Goal: Task Accomplishment & Management: Complete application form

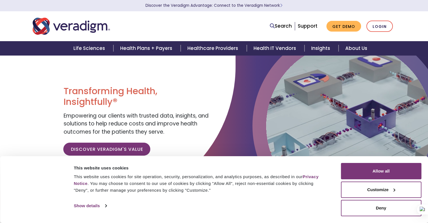
click at [359, 160] on div "Consent Details [#IABV2SETTINGS#] About This website uses cookies This website …" at bounding box center [214, 189] width 428 height 67
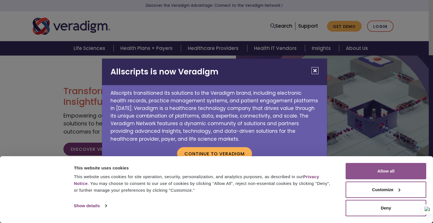
click at [361, 167] on button "Allow all" at bounding box center [385, 171] width 81 height 16
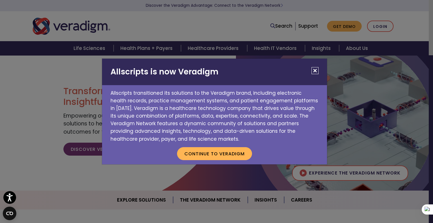
click at [353, 126] on div "Allscripts is now Veradigm Allscripts transitioned its solutions to the Veradig…" at bounding box center [216, 111] width 433 height 223
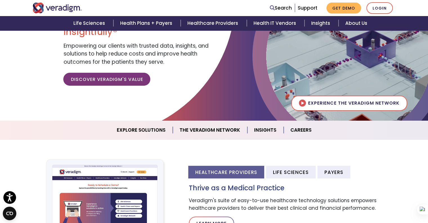
scroll to position [70, 0]
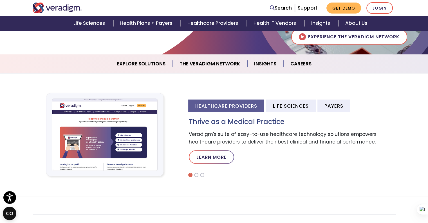
click at [178, 75] on section "Healthcare Providers Life Sciences Payers Thrive as a Medical Practice Veradigm…" at bounding box center [214, 134] width 428 height 123
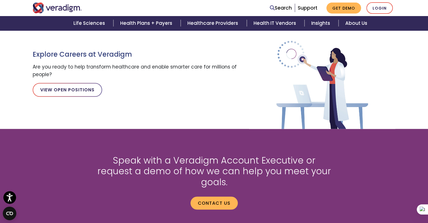
scroll to position [655, 0]
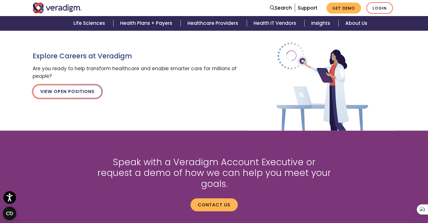
click at [72, 86] on link "View Open Positions" at bounding box center [68, 92] width 70 height 14
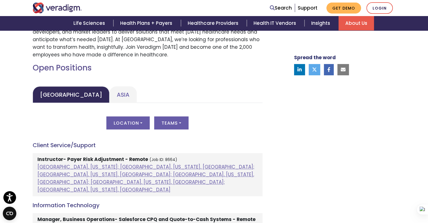
scroll to position [226, 0]
click at [110, 96] on link "Asia" at bounding box center [123, 94] width 27 height 17
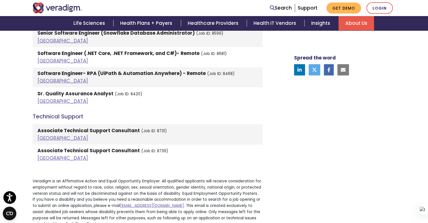
scroll to position [1281, 0]
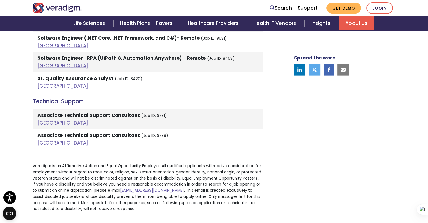
click at [83, 113] on li "Associate Technical Support Consultant (Job ID: 8731) [GEOGRAPHIC_DATA]" at bounding box center [148, 119] width 230 height 20
click at [89, 112] on strong "Associate Technical Support Consultant" at bounding box center [88, 115] width 103 height 7
click at [153, 111] on li "Associate Technical Support Consultant (Job ID: 8731) [GEOGRAPHIC_DATA]" at bounding box center [148, 119] width 230 height 20
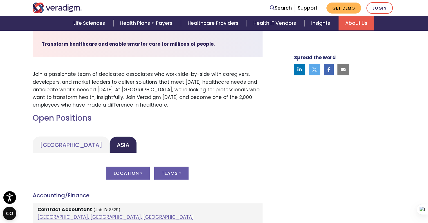
scroll to position [177, 0]
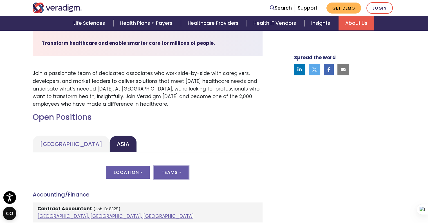
click at [166, 175] on button "Teams" at bounding box center [171, 172] width 34 height 13
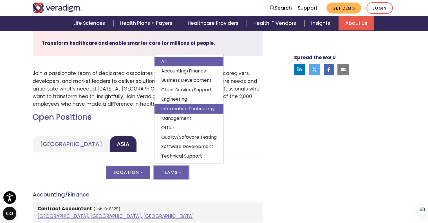
scroll to position [2, 0]
click at [137, 171] on button "Location" at bounding box center [127, 172] width 43 height 13
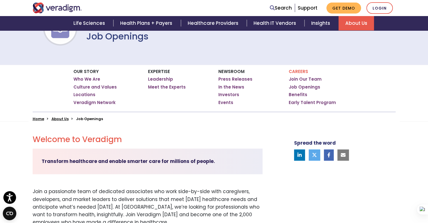
scroll to position [59, 0]
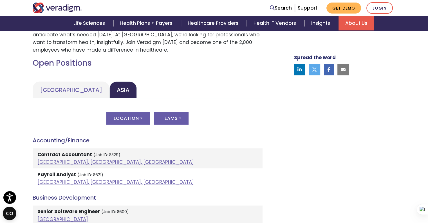
click at [104, 175] on li "Payroll Analyst (Job ID: 8621) [GEOGRAPHIC_DATA], [GEOGRAPHIC_DATA], [GEOGRAPHI…" at bounding box center [148, 178] width 230 height 20
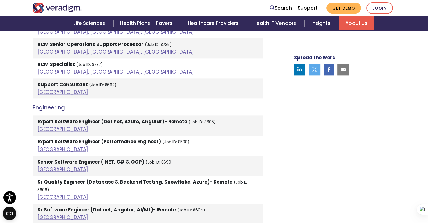
scroll to position [657, 0]
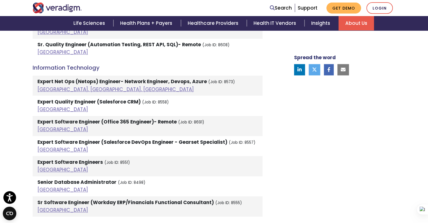
click at [37, 159] on ul "Expert Net Ops (Netops) Engineer- Network Engineer, Devops, Azure (Job ID: 8573…" at bounding box center [148, 145] width 230 height 141
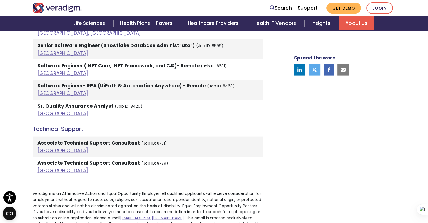
scroll to position [1268, 0]
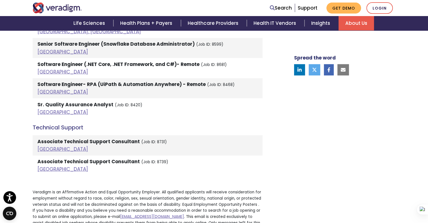
click at [47, 124] on h4 "Technical Support" at bounding box center [148, 127] width 230 height 7
click at [43, 146] on link "[GEOGRAPHIC_DATA]" at bounding box center [62, 149] width 51 height 7
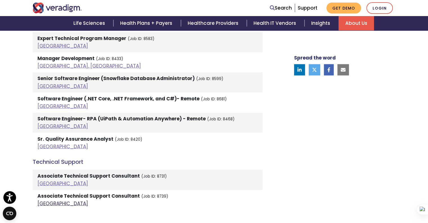
click at [41, 200] on link "[GEOGRAPHIC_DATA]" at bounding box center [62, 203] width 51 height 7
click at [48, 180] on link "[GEOGRAPHIC_DATA]" at bounding box center [62, 183] width 51 height 7
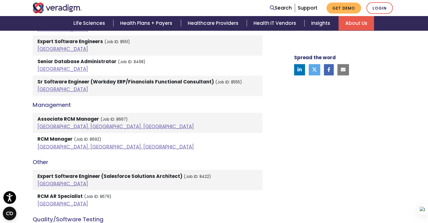
scroll to position [963, 0]
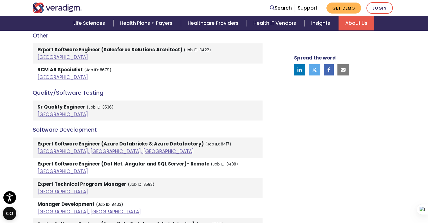
click at [51, 140] on strong "Expert Software Engineer (Azure Databricks & Azure Datafactory)" at bounding box center [120, 143] width 166 height 7
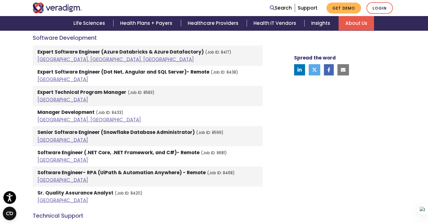
scroll to position [1180, 0]
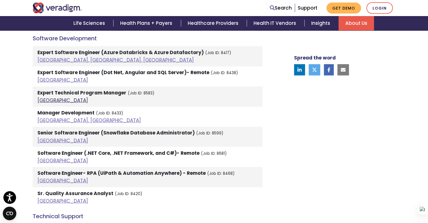
click at [43, 97] on link "[GEOGRAPHIC_DATA]" at bounding box center [62, 100] width 51 height 7
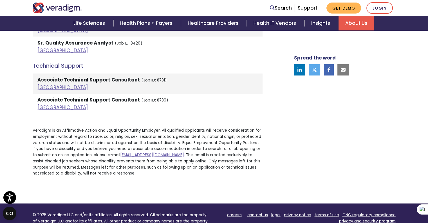
scroll to position [1399, 0]
